Goal: Use online tool/utility: Utilize a website feature to perform a specific function

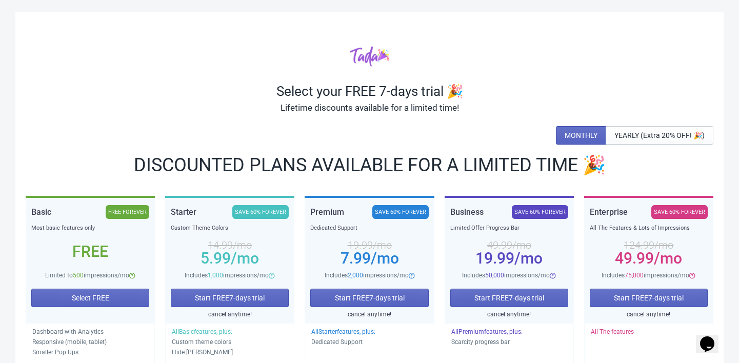
scroll to position [73, 0]
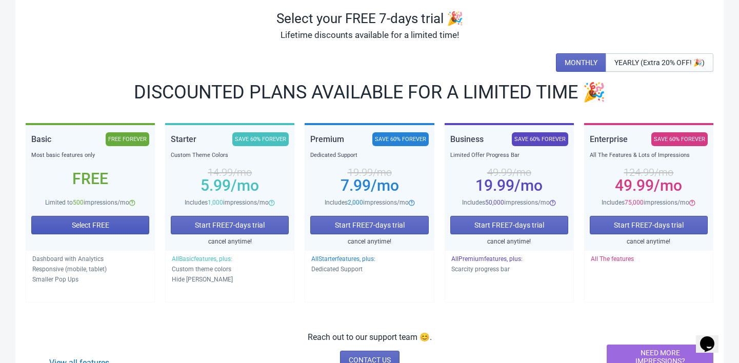
click at [65, 224] on button "Select FREE" at bounding box center [90, 225] width 118 height 18
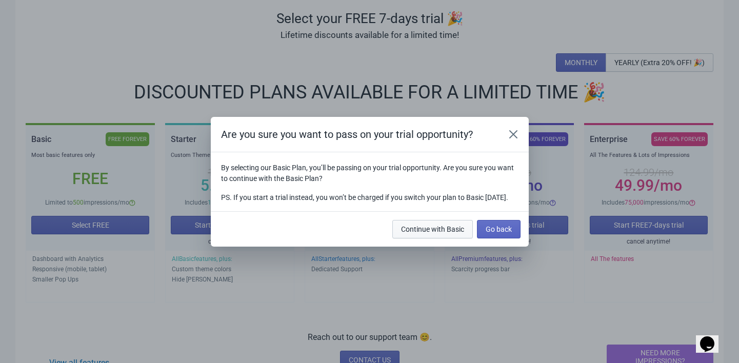
click at [439, 233] on span "Continue with Basic" at bounding box center [432, 229] width 63 height 8
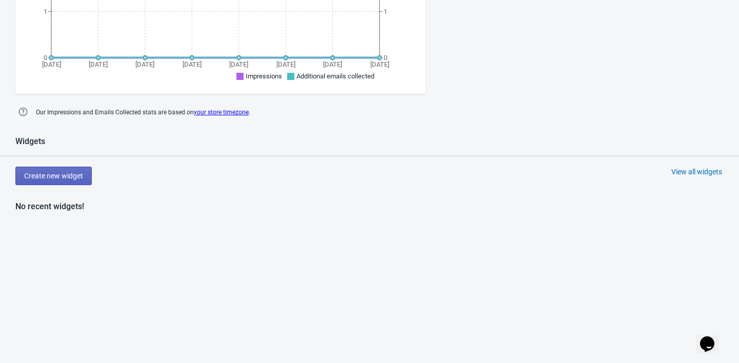
scroll to position [390, 0]
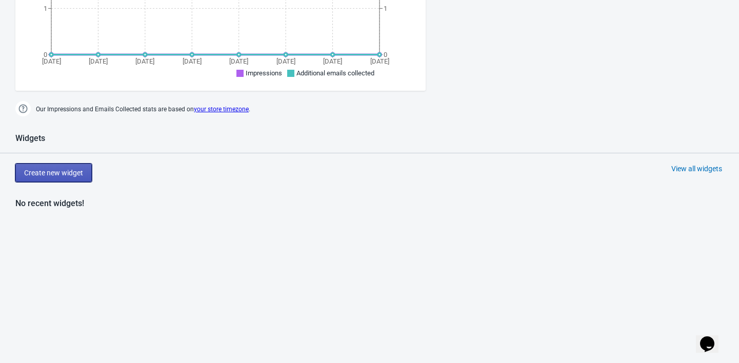
click at [77, 169] on span "Create new widget" at bounding box center [53, 173] width 59 height 8
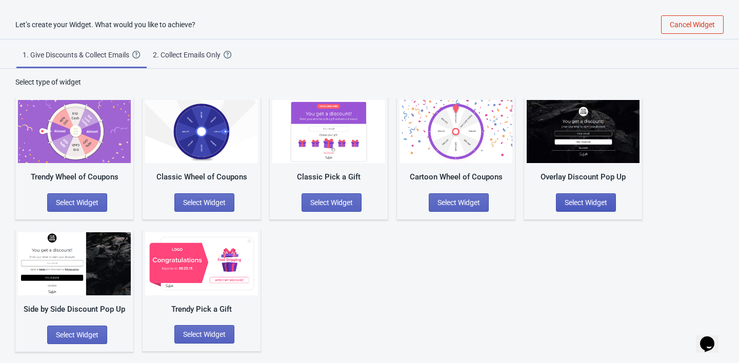
click at [572, 201] on span "Select Widget" at bounding box center [586, 202] width 43 height 8
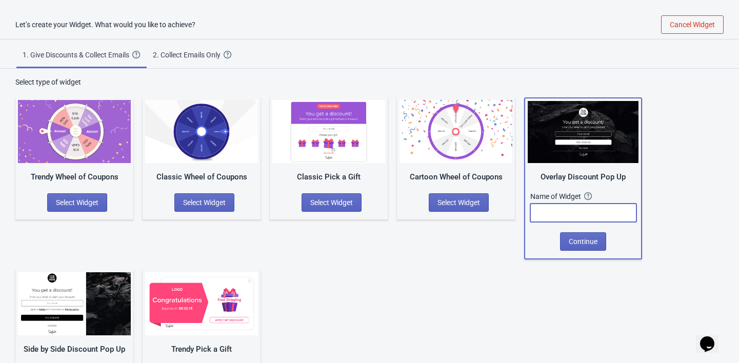
click at [564, 211] on input "text" at bounding box center [583, 213] width 106 height 18
type input "B"
click at [572, 211] on input "10% PERCENT OFF" at bounding box center [583, 213] width 106 height 18
type input "10% OFF"
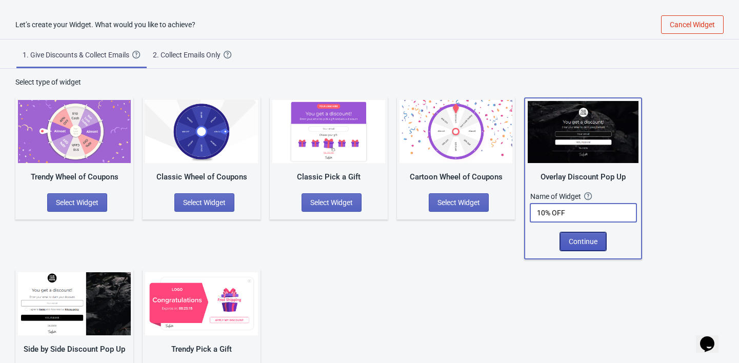
click at [578, 241] on span "Continue" at bounding box center [583, 241] width 29 height 8
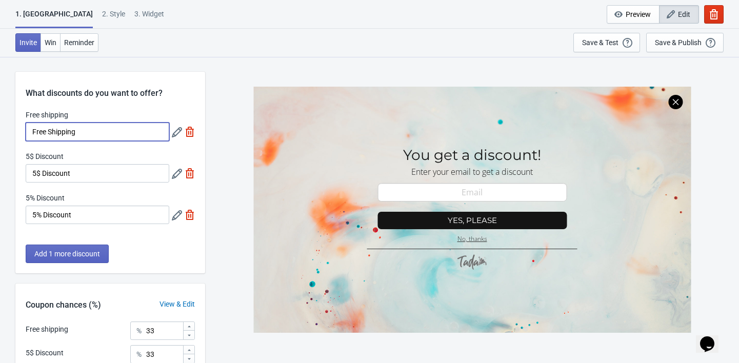
click at [87, 128] on input "Free Shipping" at bounding box center [98, 132] width 144 height 18
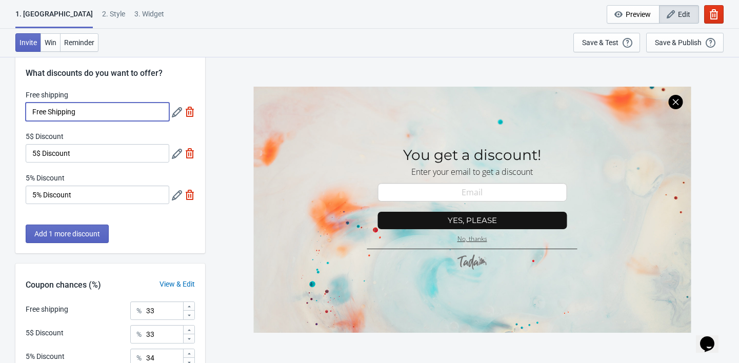
scroll to position [25, 0]
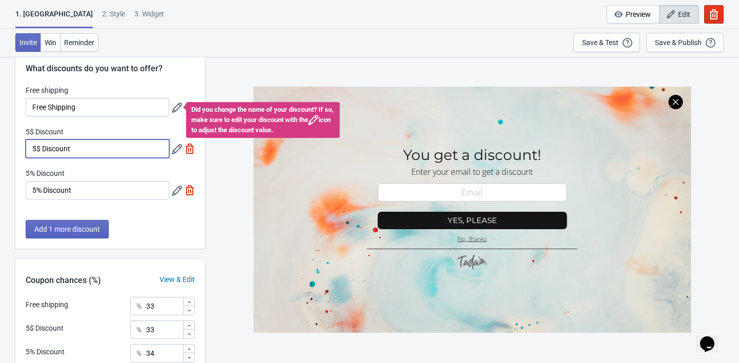
click at [80, 156] on input "5$ Discount" at bounding box center [98, 148] width 144 height 18
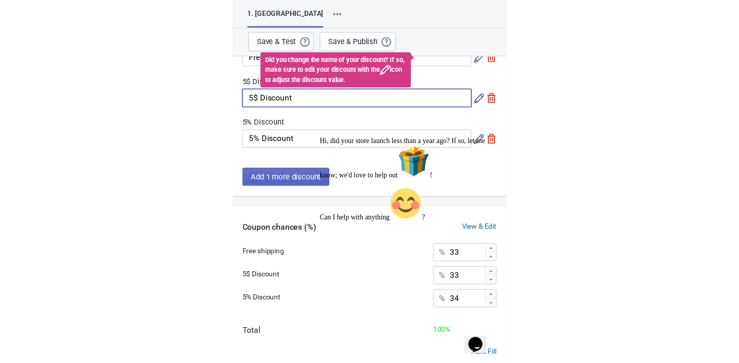
scroll to position [0, 0]
